Goal: Communication & Community: Share content

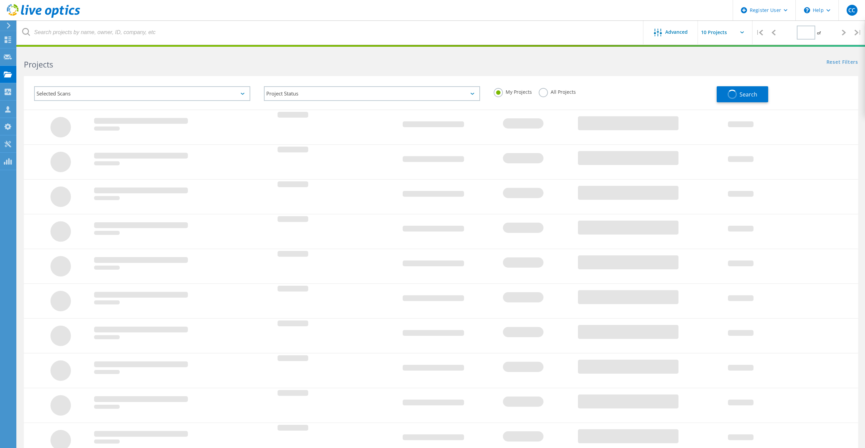
type input "1"
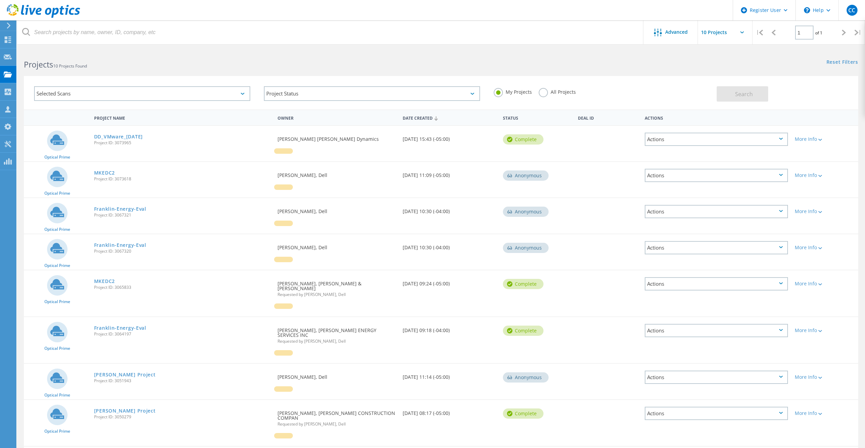
click at [141, 92] on div "Selected Scans" at bounding box center [142, 93] width 216 height 15
click at [62, 125] on label "Optical Prime" at bounding box center [148, 124] width 196 height 8
click at [0, 0] on input "Optical Prime" at bounding box center [0, 0] width 0 height 0
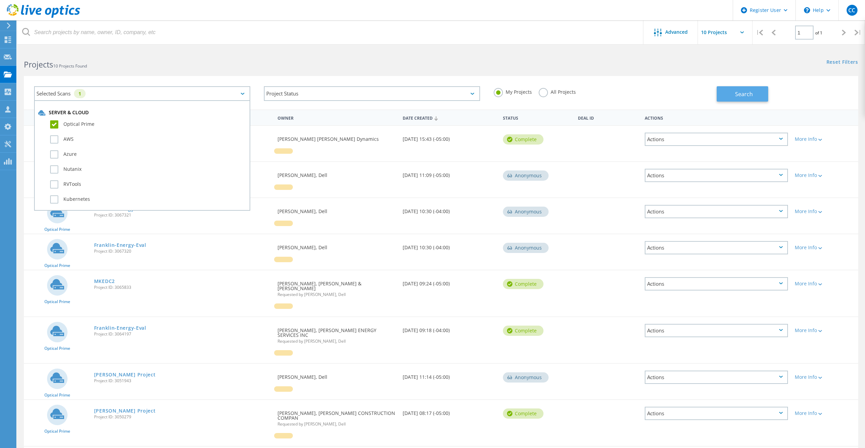
click at [742, 94] on span "Search" at bounding box center [744, 94] width 18 height 8
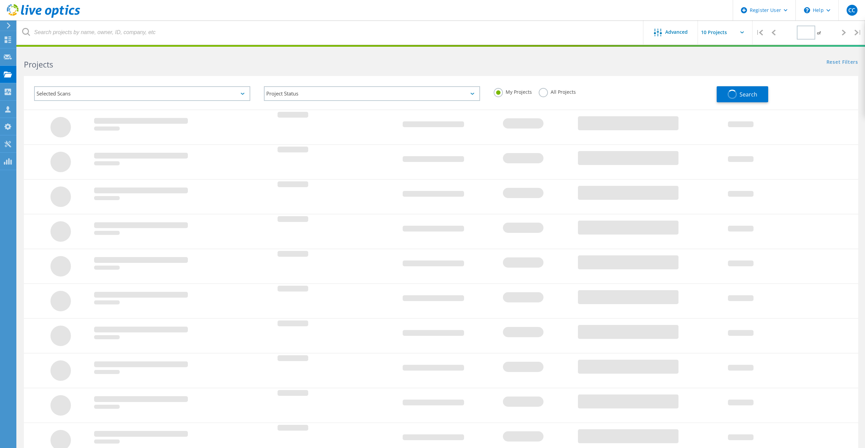
type input "1"
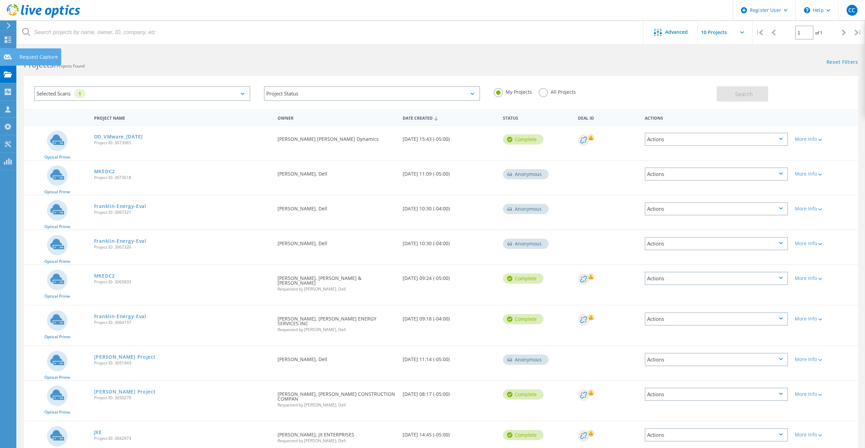
click at [6, 55] on use at bounding box center [8, 56] width 8 height 5
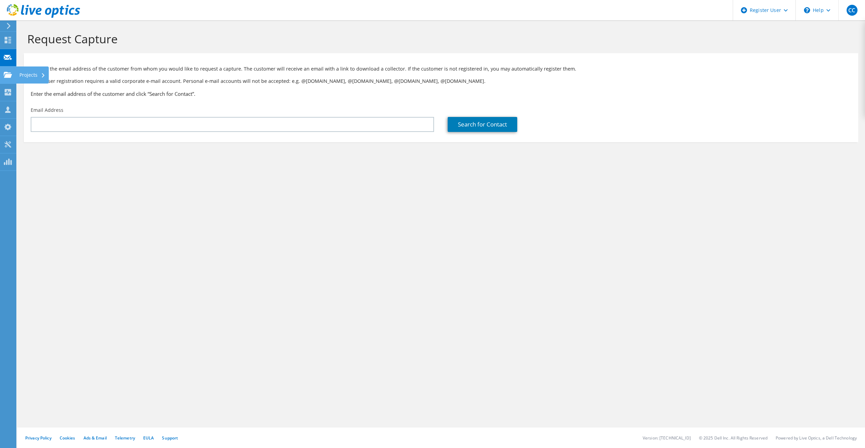
click at [6, 75] on use at bounding box center [8, 75] width 8 height 6
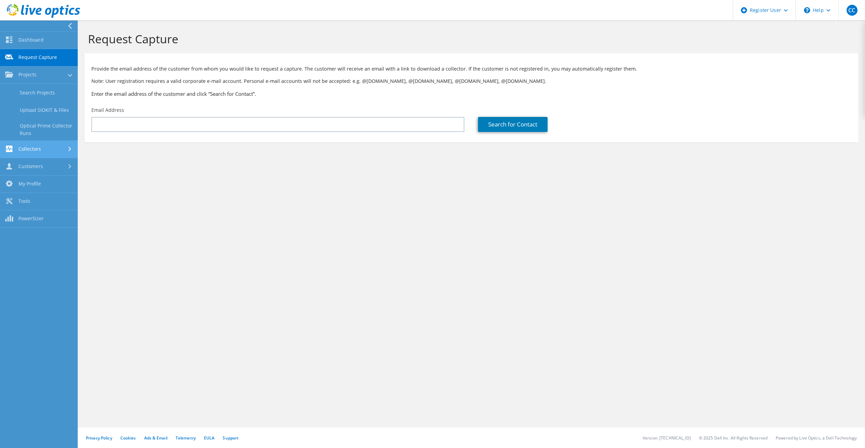
click at [46, 153] on link "Collectors" at bounding box center [39, 149] width 78 height 17
click at [56, 166] on link "Customers" at bounding box center [39, 166] width 78 height 17
click at [61, 178] on link "Search & Manage Users" at bounding box center [39, 186] width 78 height 22
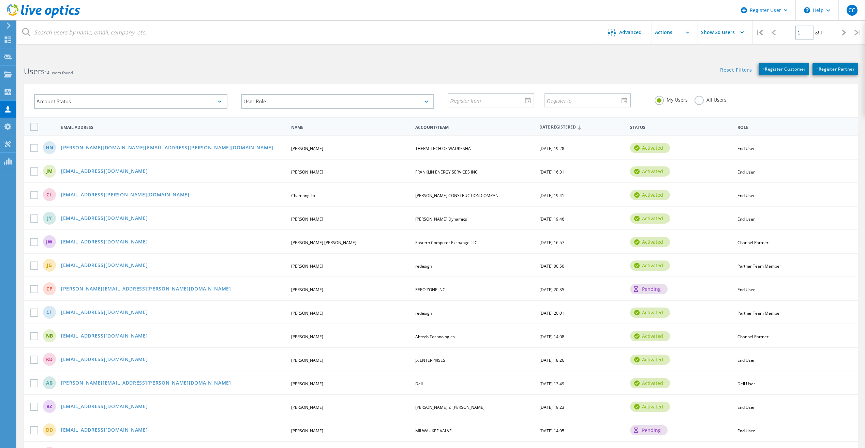
drag, startPoint x: 110, startPoint y: 147, endPoint x: 158, endPoint y: 152, distance: 48.7
click at [262, 152] on div "HN harold.norton@thermtech.net Harold Norton THERM-TECH OF WAUKESHA 09/16/2025,…" at bounding box center [441, 147] width 834 height 24
click at [85, 145] on link "harold.norton@thermtech.net" at bounding box center [167, 148] width 212 height 6
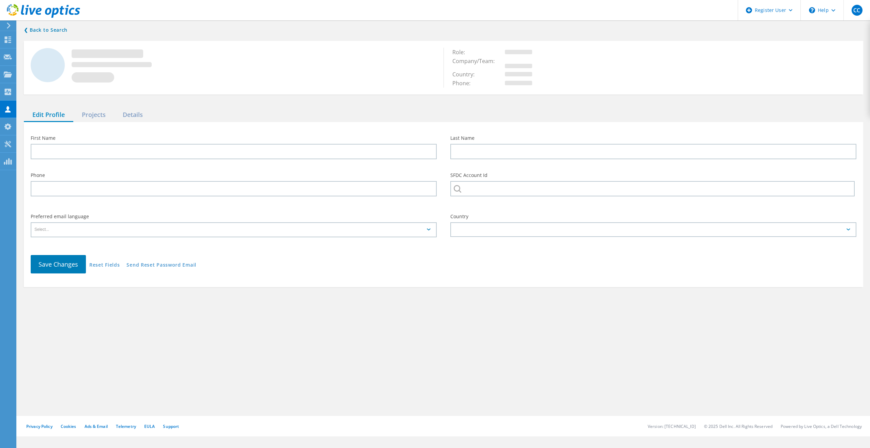
type input "Harold"
type input "Norton"
type input "2625221670"
type input "THERM-TECH OF WAUKESHA"
type input "English"
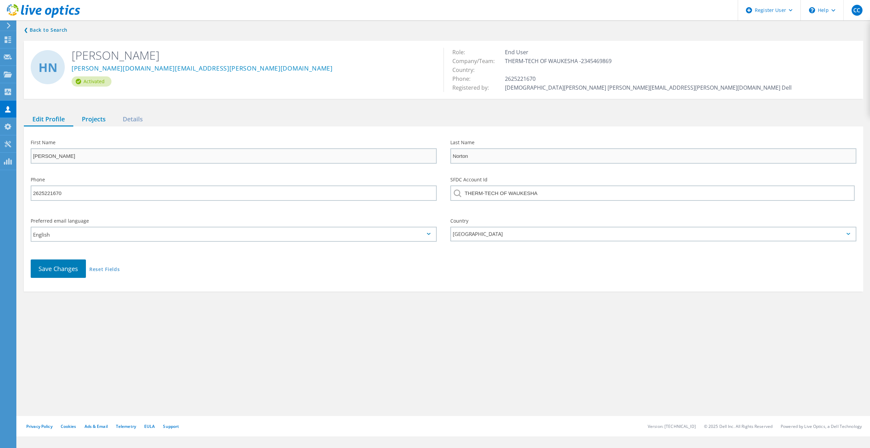
click at [101, 124] on div "Projects" at bounding box center [93, 120] width 41 height 14
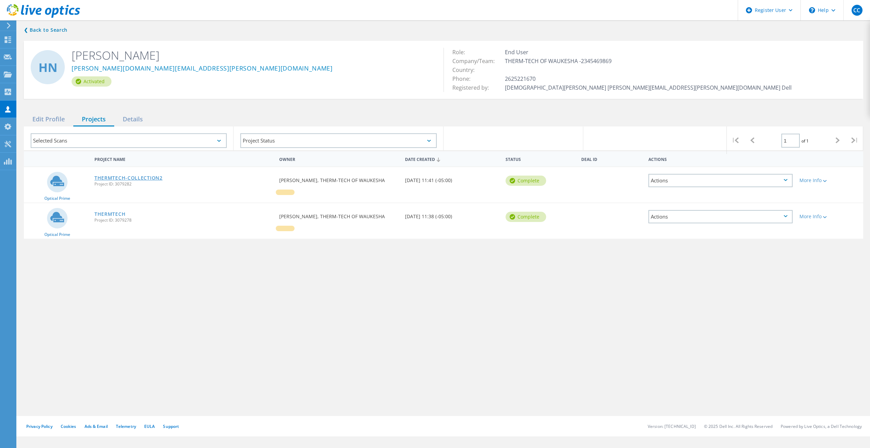
click at [146, 177] on link "THERMTECH-COLLECTION2" at bounding box center [128, 178] width 68 height 5
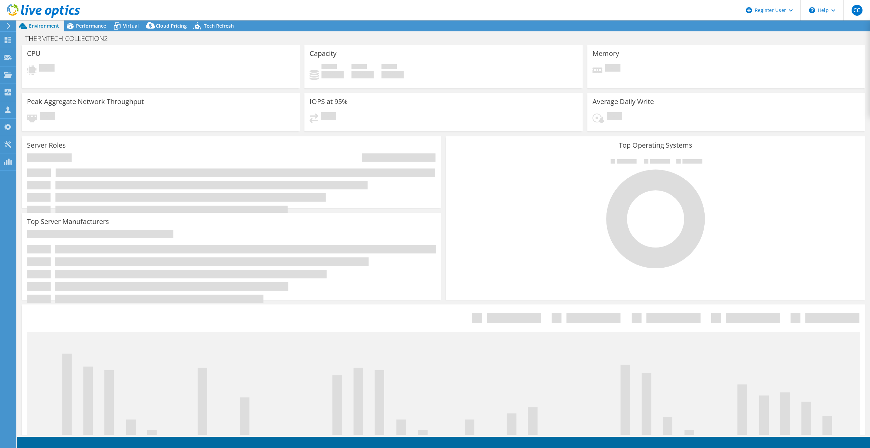
select select "USEast"
select select "USD"
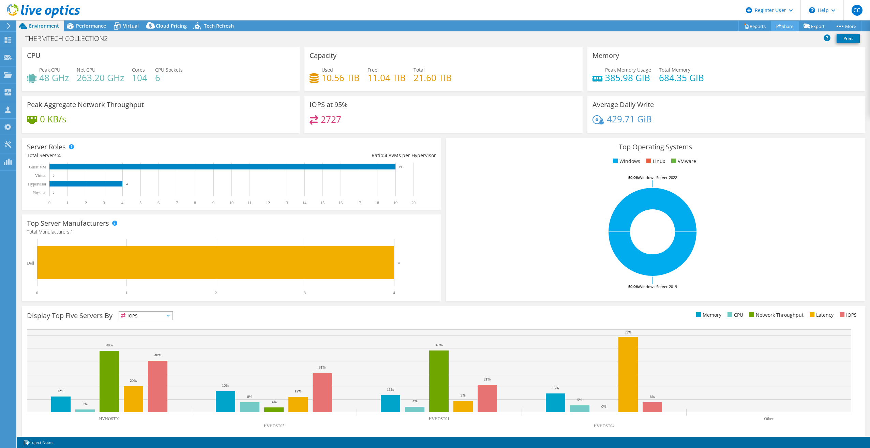
click at [782, 23] on link "Share" at bounding box center [785, 26] width 28 height 11
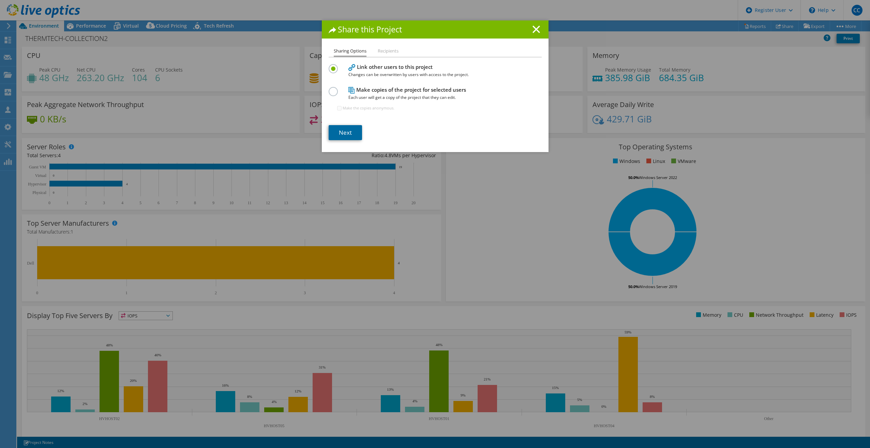
click at [343, 133] on link "Next" at bounding box center [345, 132] width 33 height 15
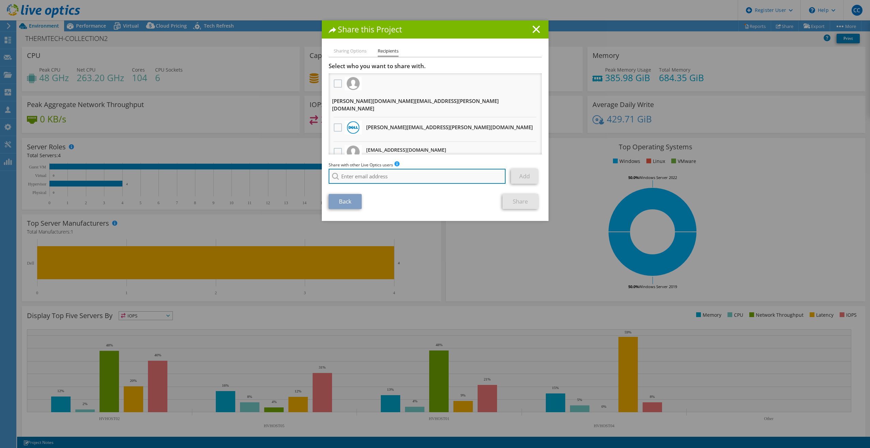
click at [348, 171] on input "search" at bounding box center [417, 176] width 177 height 15
paste input "gregpedersen@ecei.com"
type input "gregpedersen@ecei.com"
click at [348, 187] on li "gregpedersen@ecei.com" at bounding box center [368, 185] width 78 height 8
click at [519, 175] on link "Add" at bounding box center [524, 176] width 27 height 15
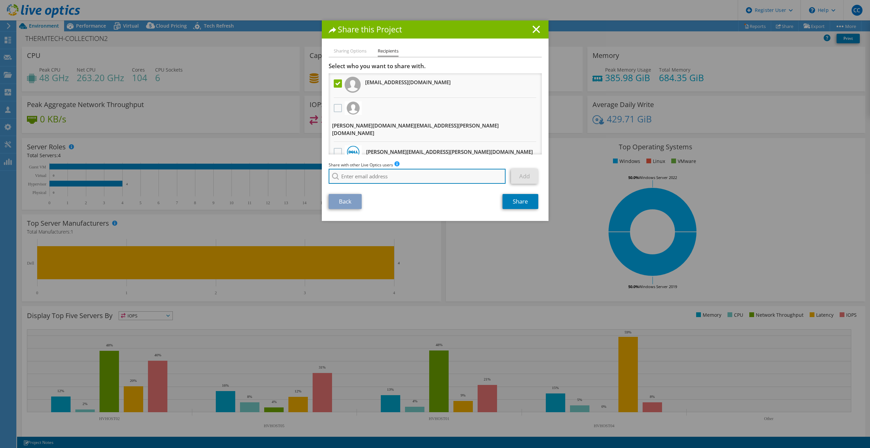
click at [346, 172] on input "search" at bounding box center [417, 176] width 177 height 15
paste input "johnlynch@ecei.com"
type input "johnlynch@ecei.com"
click at [357, 189] on li "johnlynch@ecei.com" at bounding box center [382, 185] width 107 height 8
click at [524, 176] on link "Add" at bounding box center [524, 176] width 27 height 15
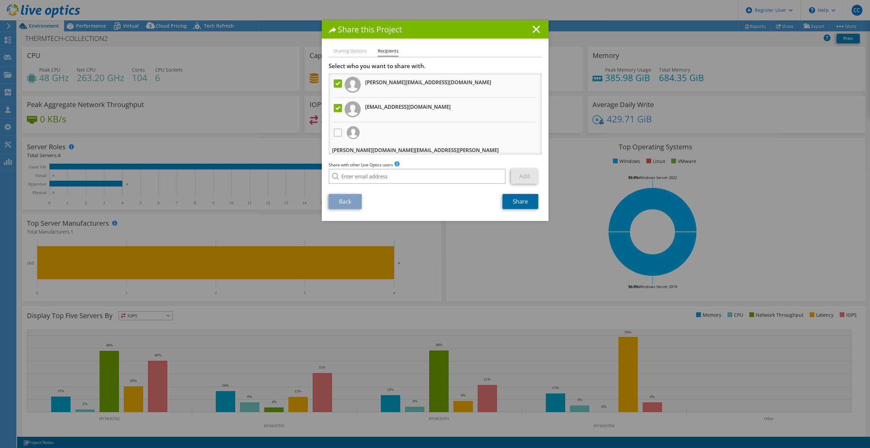
click at [516, 200] on link "Share" at bounding box center [521, 201] width 36 height 15
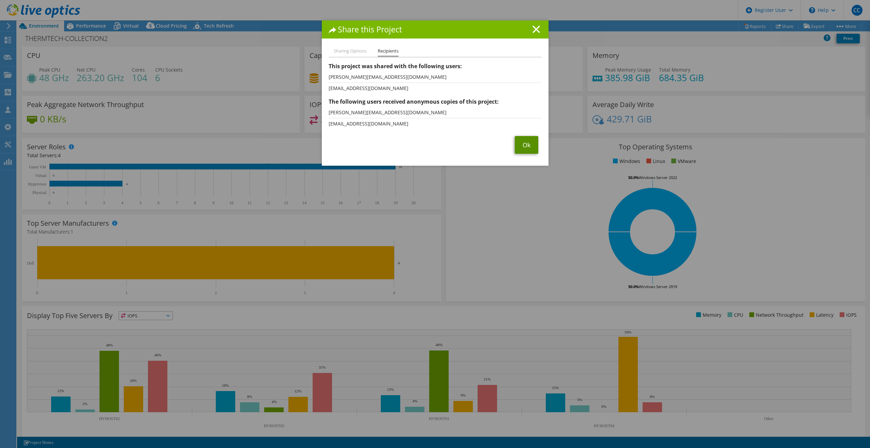
click at [522, 145] on link "Ok" at bounding box center [527, 145] width 24 height 18
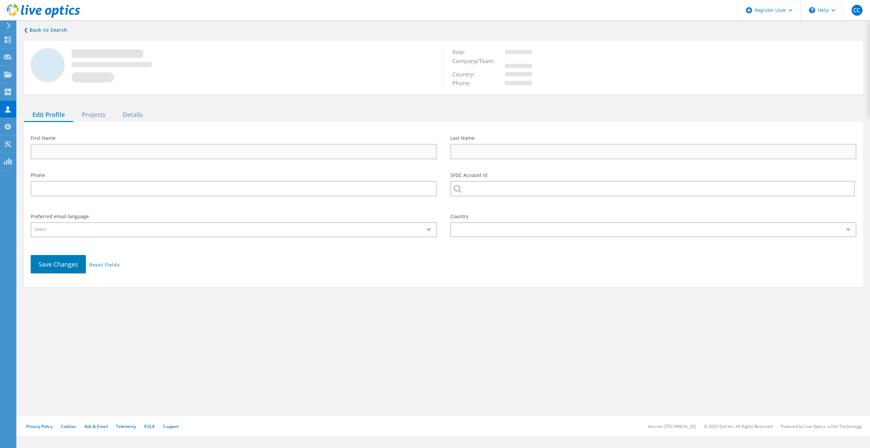
type input "[PERSON_NAME]"
type input "Norton"
type input "2625221670"
type input "THERM-TECH OF WAUKESHA"
type input "English"
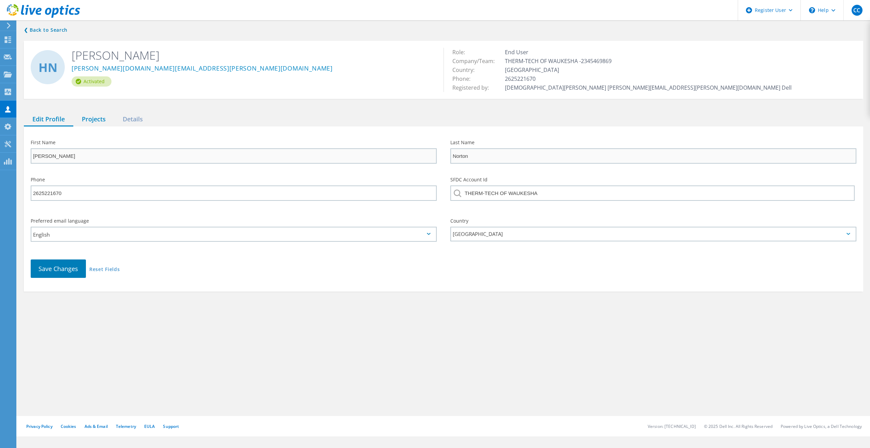
click at [99, 118] on div "Projects" at bounding box center [93, 120] width 41 height 14
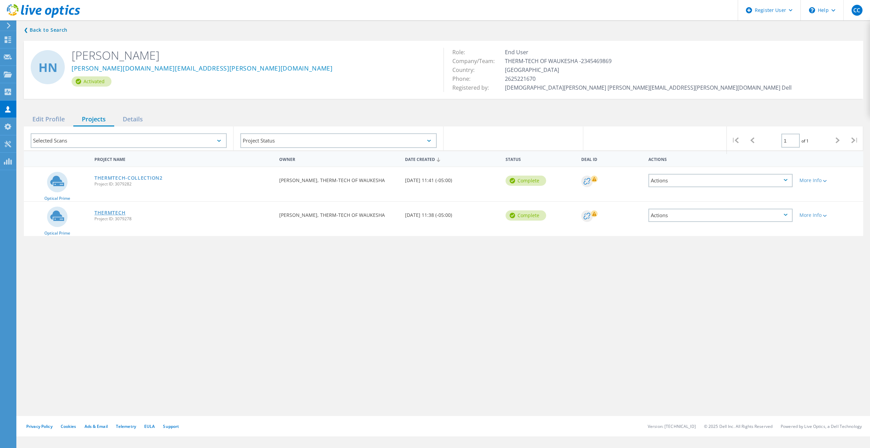
click at [118, 215] on link "THERMTECH" at bounding box center [109, 212] width 31 height 5
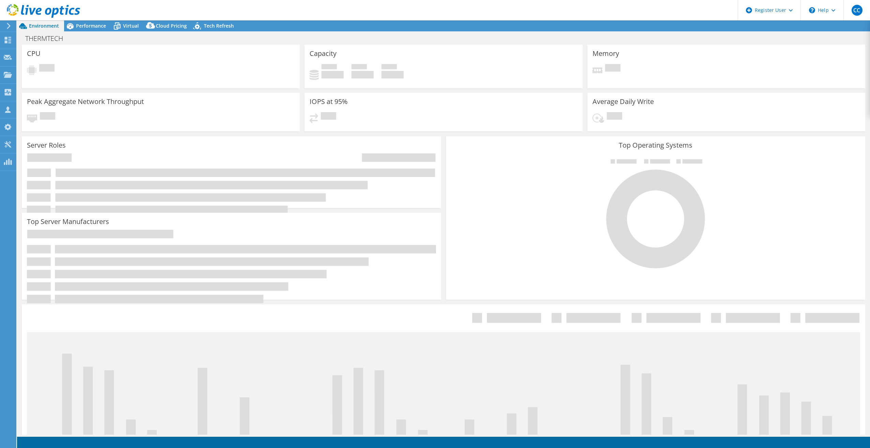
select select "USD"
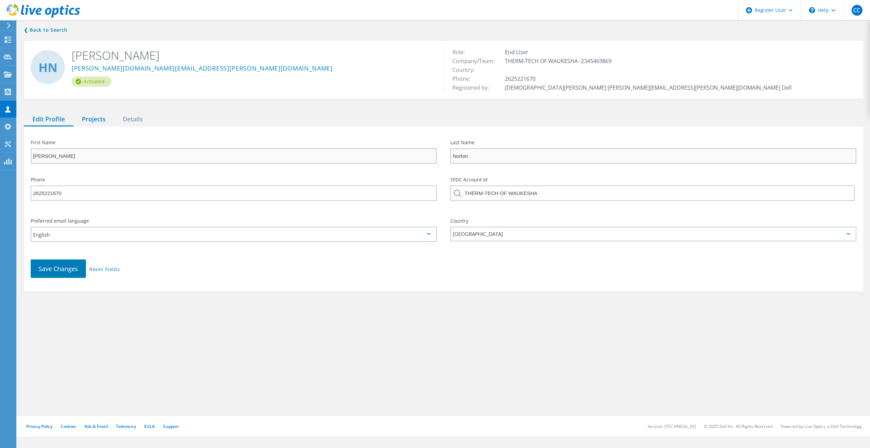
click at [89, 118] on div "Projects" at bounding box center [93, 120] width 41 height 14
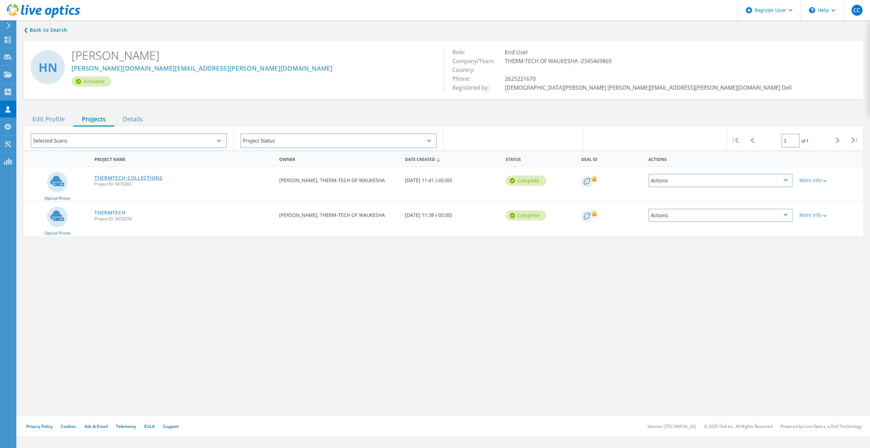
click at [129, 179] on link "THERMTECH-COLLECTION2" at bounding box center [128, 178] width 68 height 5
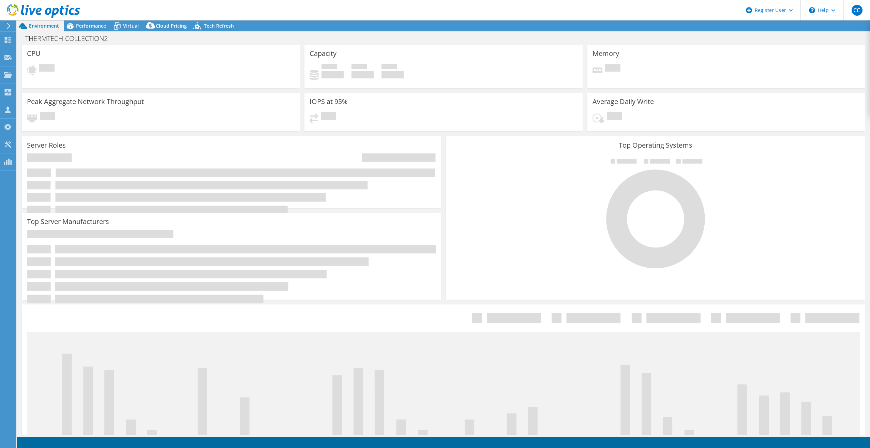
select select "USEast"
select select "USD"
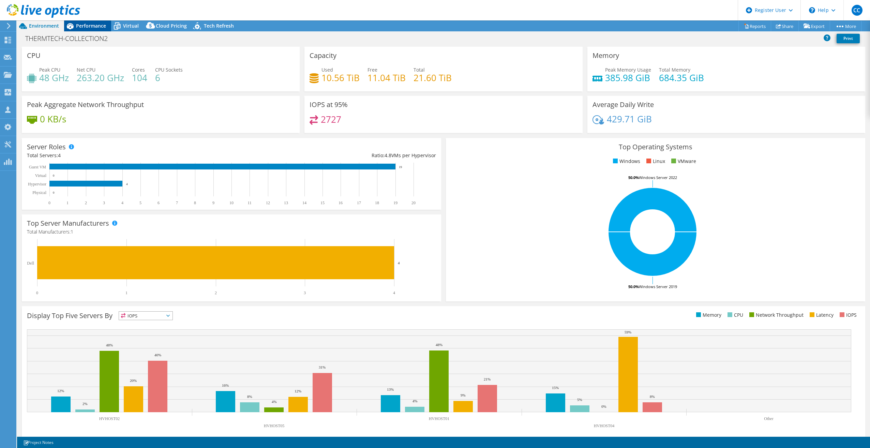
click at [88, 24] on span "Performance" at bounding box center [91, 26] width 30 height 6
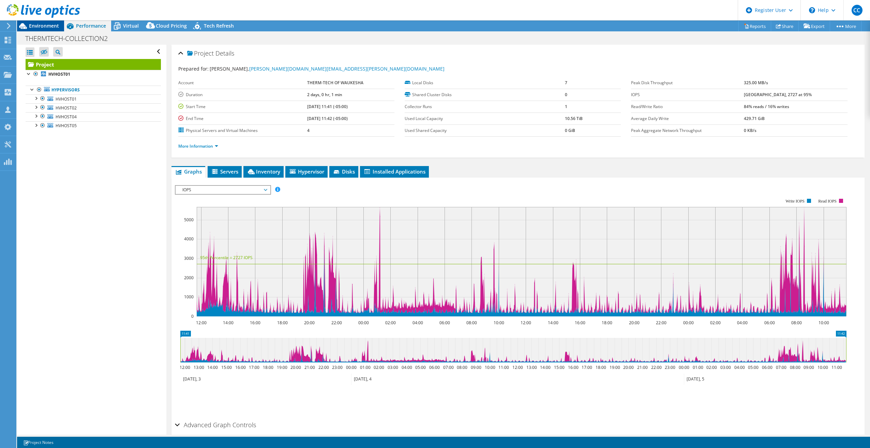
click at [63, 24] on div "Environment" at bounding box center [40, 25] width 47 height 11
